Goal: Task Accomplishment & Management: Use online tool/utility

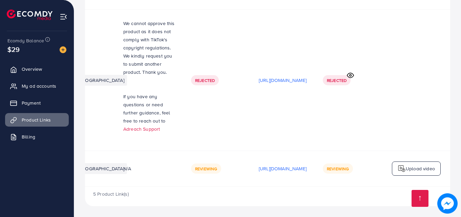
scroll to position [0, 171]
click at [426, 168] on p "Upload video" at bounding box center [420, 169] width 29 height 8
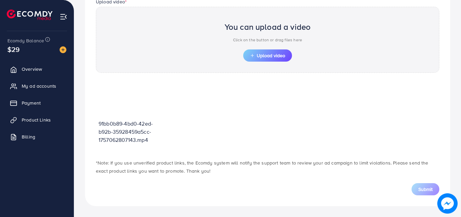
scroll to position [236, 0]
click at [276, 57] on span "Upload video" at bounding box center [267, 55] width 35 height 5
drag, startPoint x: 126, startPoint y: 95, endPoint x: 271, endPoint y: 136, distance: 149.9
click at [271, 136] on div "91bb0b89-4bd0-42ed-b92b-35928459a5cc-1757062807143.mp4" at bounding box center [267, 116] width 343 height 72
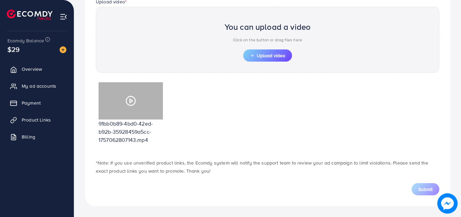
click at [125, 108] on div at bounding box center [131, 100] width 64 height 37
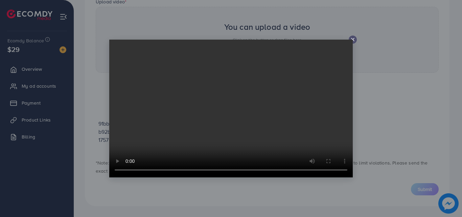
click at [351, 38] on icon at bounding box center [352, 39] width 5 height 5
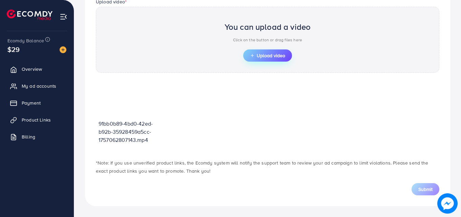
click at [265, 59] on button "Upload video" at bounding box center [267, 55] width 49 height 12
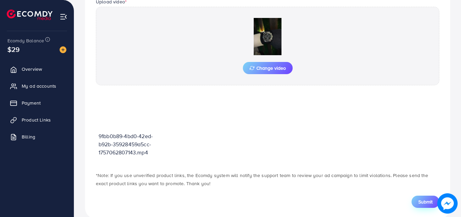
click at [428, 202] on span "Submit" at bounding box center [425, 201] width 14 height 7
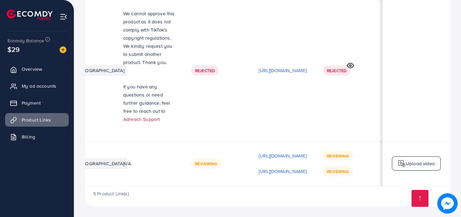
scroll to position [0, 171]
drag, startPoint x: 338, startPoint y: 154, endPoint x: 316, endPoint y: 134, distance: 30.2
click at [316, 134] on td "Rejected" at bounding box center [349, 70] width 68 height 141
click at [395, 104] on td at bounding box center [416, 70] width 68 height 141
click at [409, 160] on p "Upload video" at bounding box center [420, 163] width 29 height 8
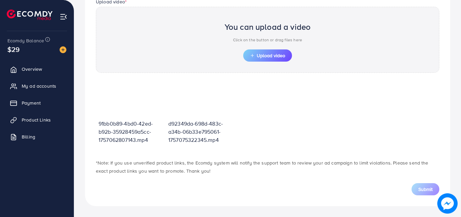
scroll to position [236, 0]
click at [270, 53] on span "Upload video" at bounding box center [267, 55] width 35 height 5
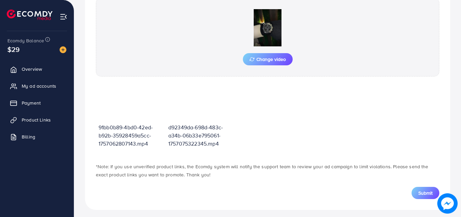
scroll to position [249, 0]
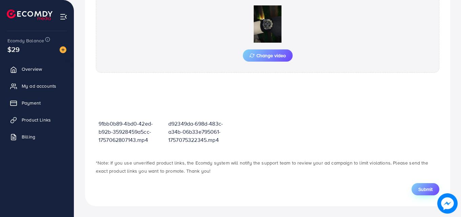
click at [425, 189] on span "Submit" at bounding box center [425, 189] width 14 height 7
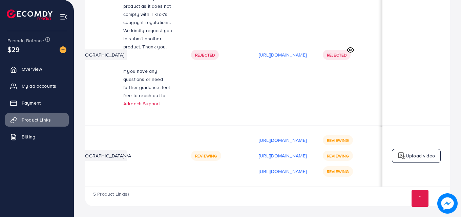
scroll to position [0, 108]
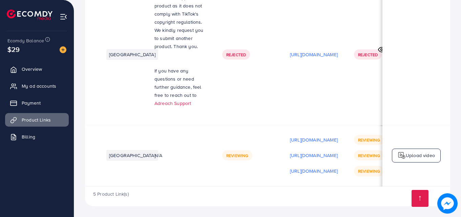
scroll to position [0, 171]
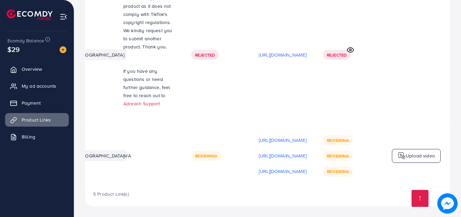
click at [193, 183] on td "Reviewing" at bounding box center [217, 155] width 68 height 61
click at [431, 153] on p "Upload video" at bounding box center [420, 156] width 29 height 8
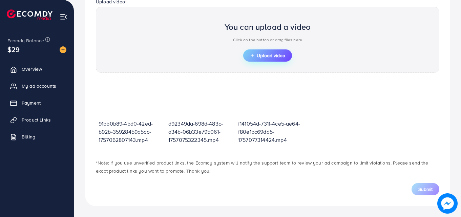
click at [278, 55] on span "Upload video" at bounding box center [267, 55] width 35 height 5
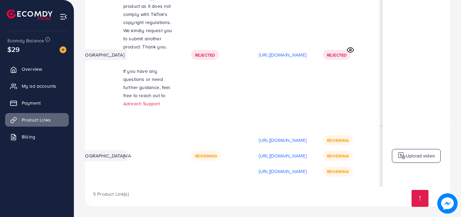
scroll to position [0, 171]
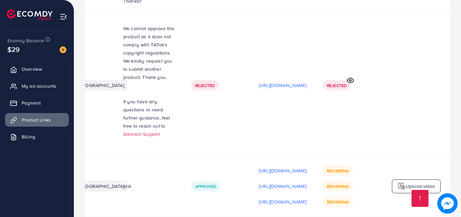
scroll to position [340, 0]
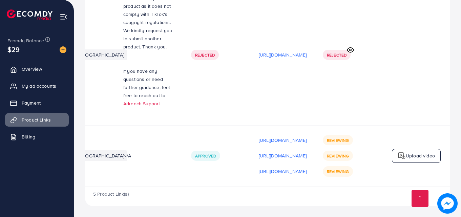
click at [403, 156] on img at bounding box center [401, 156] width 8 height 8
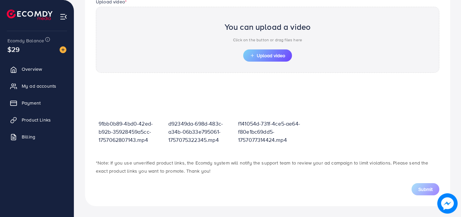
scroll to position [236, 0]
click at [274, 55] on span "Upload video" at bounding box center [267, 55] width 35 height 5
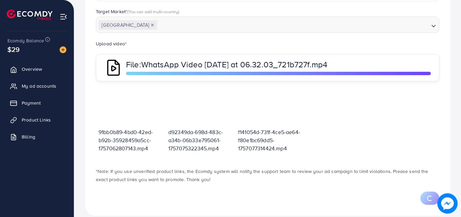
scroll to position [195, 0]
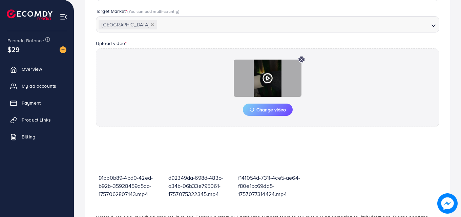
click at [265, 80] on icon at bounding box center [267, 78] width 11 height 11
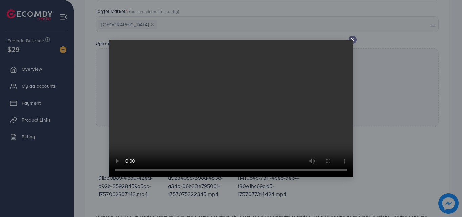
click at [354, 39] on line at bounding box center [353, 39] width 3 height 3
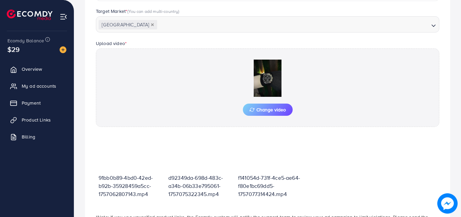
scroll to position [249, 0]
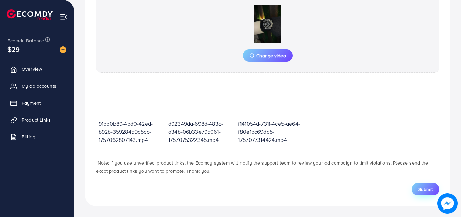
click at [427, 190] on span "Submit" at bounding box center [425, 189] width 14 height 7
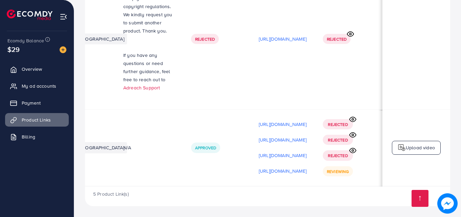
scroll to position [0, 171]
